Goal: Information Seeking & Learning: Learn about a topic

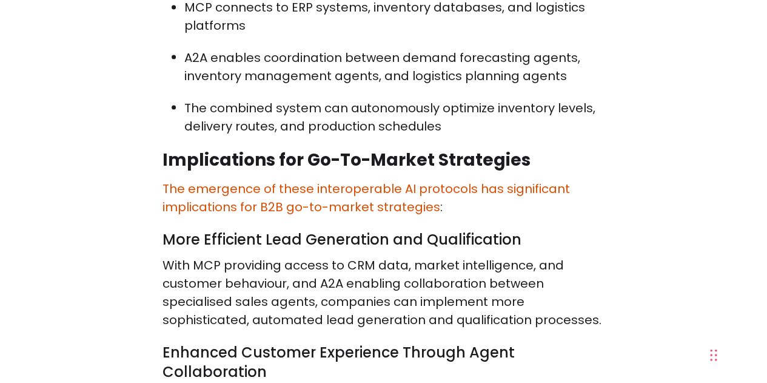
scroll to position [3407, 0]
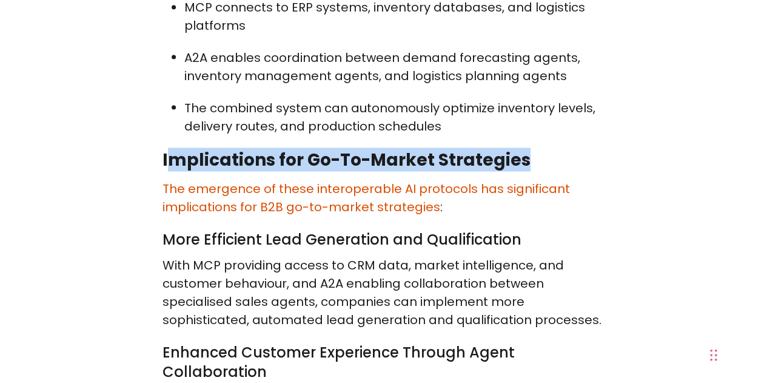
drag, startPoint x: 166, startPoint y: 123, endPoint x: 517, endPoint y: 135, distance: 350.6
click at [537, 148] on h2 "Implications for Go-To-Market Strategies" at bounding box center [383, 159] width 443 height 23
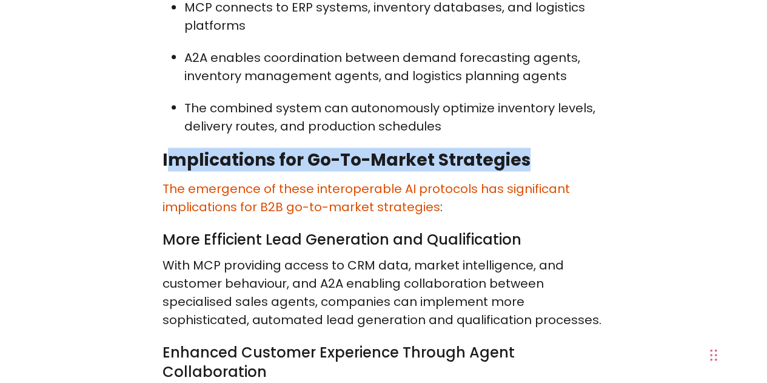
drag, startPoint x: 166, startPoint y: 121, endPoint x: 527, endPoint y: 115, distance: 361.4
click at [584, 148] on h2 "Implications for Go-To-Market Strategies" at bounding box center [383, 159] width 443 height 23
click at [528, 148] on h2 "Implications for Go-To-Market Strategies" at bounding box center [383, 159] width 443 height 23
drag, startPoint x: 526, startPoint y: 123, endPoint x: 149, endPoint y: 113, distance: 377.2
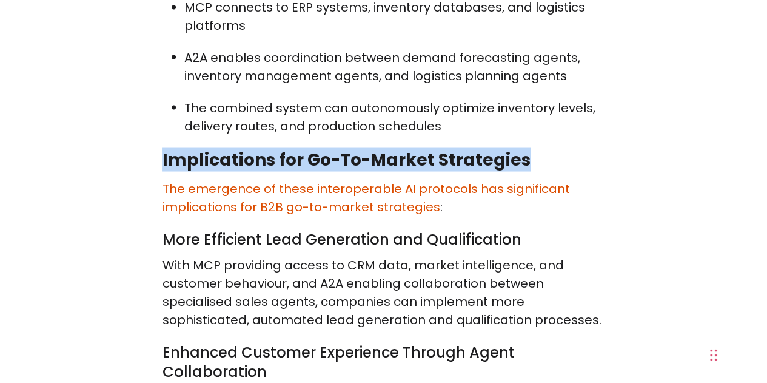
drag, startPoint x: 195, startPoint y: 112, endPoint x: 174, endPoint y: 118, distance: 21.5
click at [195, 148] on h2 "Implications for Go-To-Market Strategies" at bounding box center [383, 159] width 443 height 23
click at [165, 148] on h2 "Implications for Go-To-Market Strategies" at bounding box center [383, 159] width 443 height 23
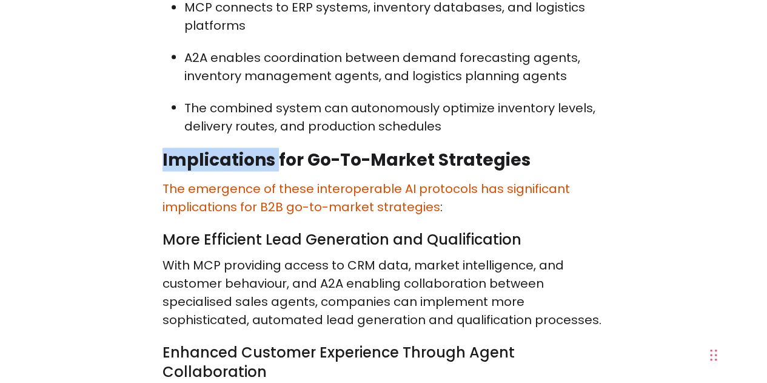
click at [166, 148] on h2 "Implications for Go-To-Market Strategies" at bounding box center [383, 159] width 443 height 23
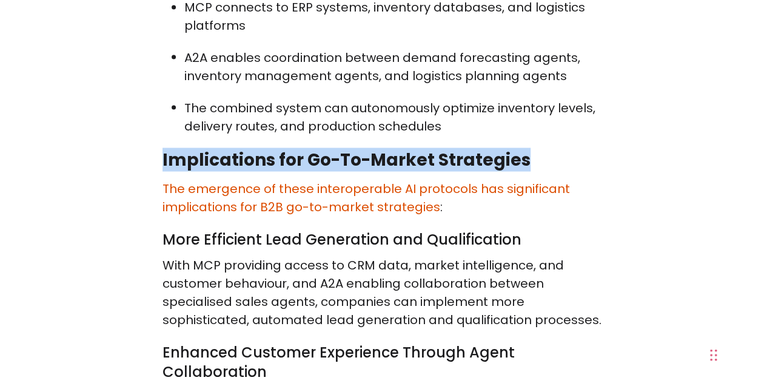
drag, startPoint x: 527, startPoint y: 119, endPoint x: 108, endPoint y: 119, distance: 419.5
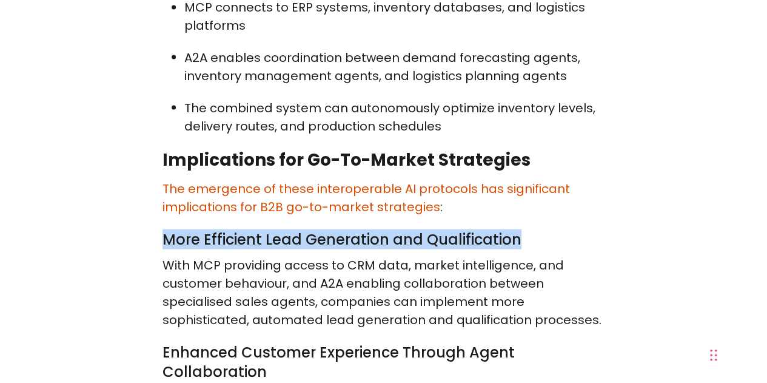
drag, startPoint x: 164, startPoint y: 201, endPoint x: 434, endPoint y: 225, distance: 271.5
click at [537, 229] on h3 "More Efficient Lead Generation and Qualification" at bounding box center [383, 238] width 443 height 19
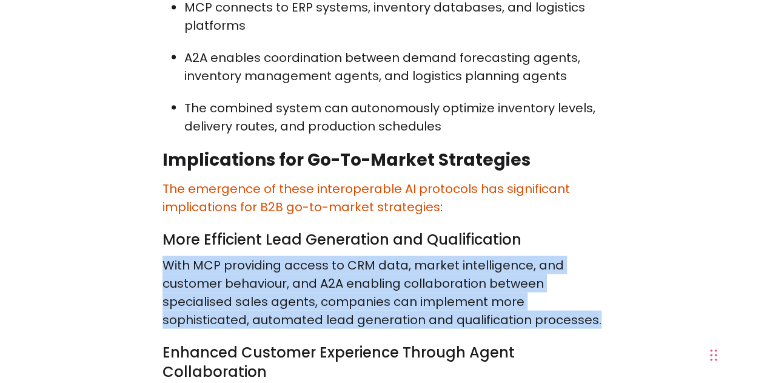
drag, startPoint x: 238, startPoint y: 239, endPoint x: 597, endPoint y: 277, distance: 360.9
click at [601, 278] on p "With MCP providing access to CRM data, market intelligence, and customer behavi…" at bounding box center [383, 291] width 443 height 73
